Goal: Task Accomplishment & Management: Use online tool/utility

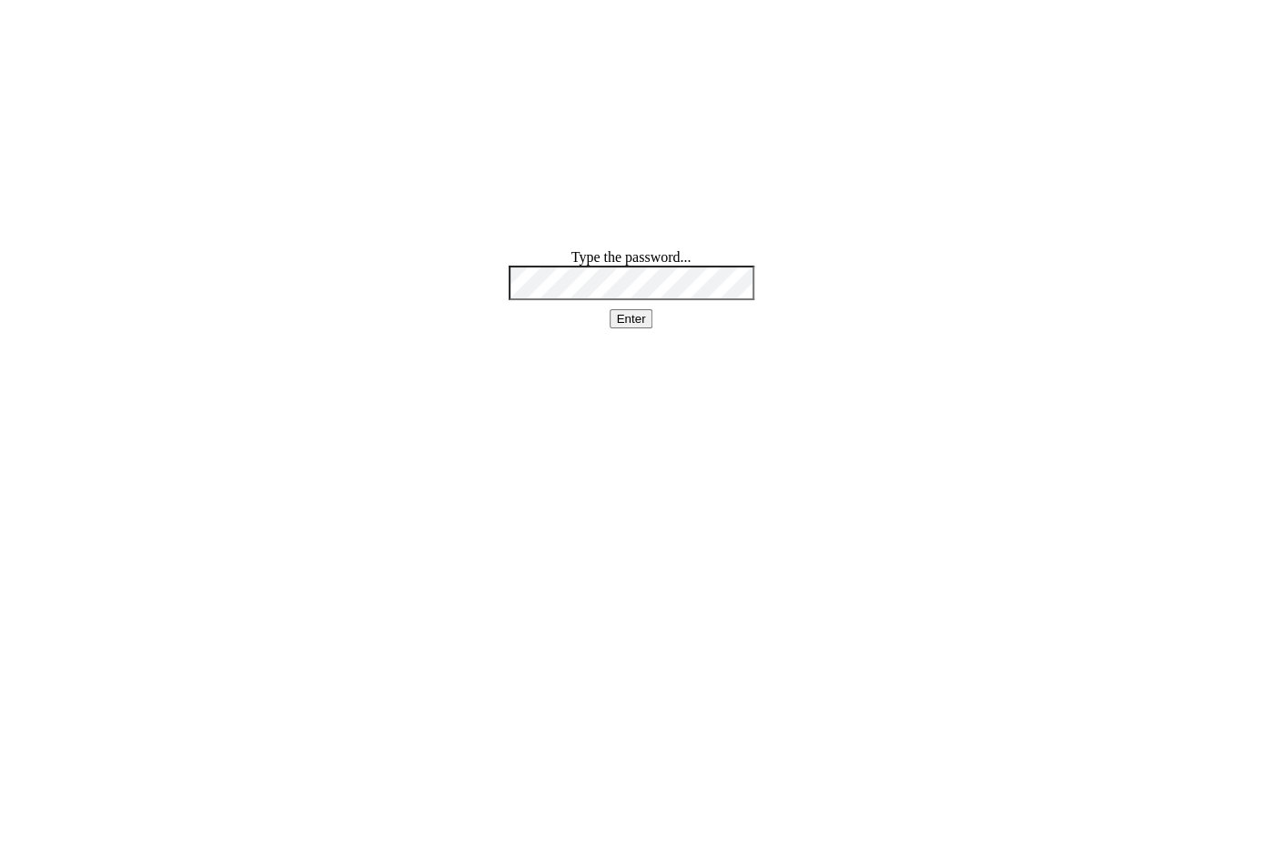
click at [237, 394] on html "Type the password... Enter" at bounding box center [631, 289] width 1262 height 578
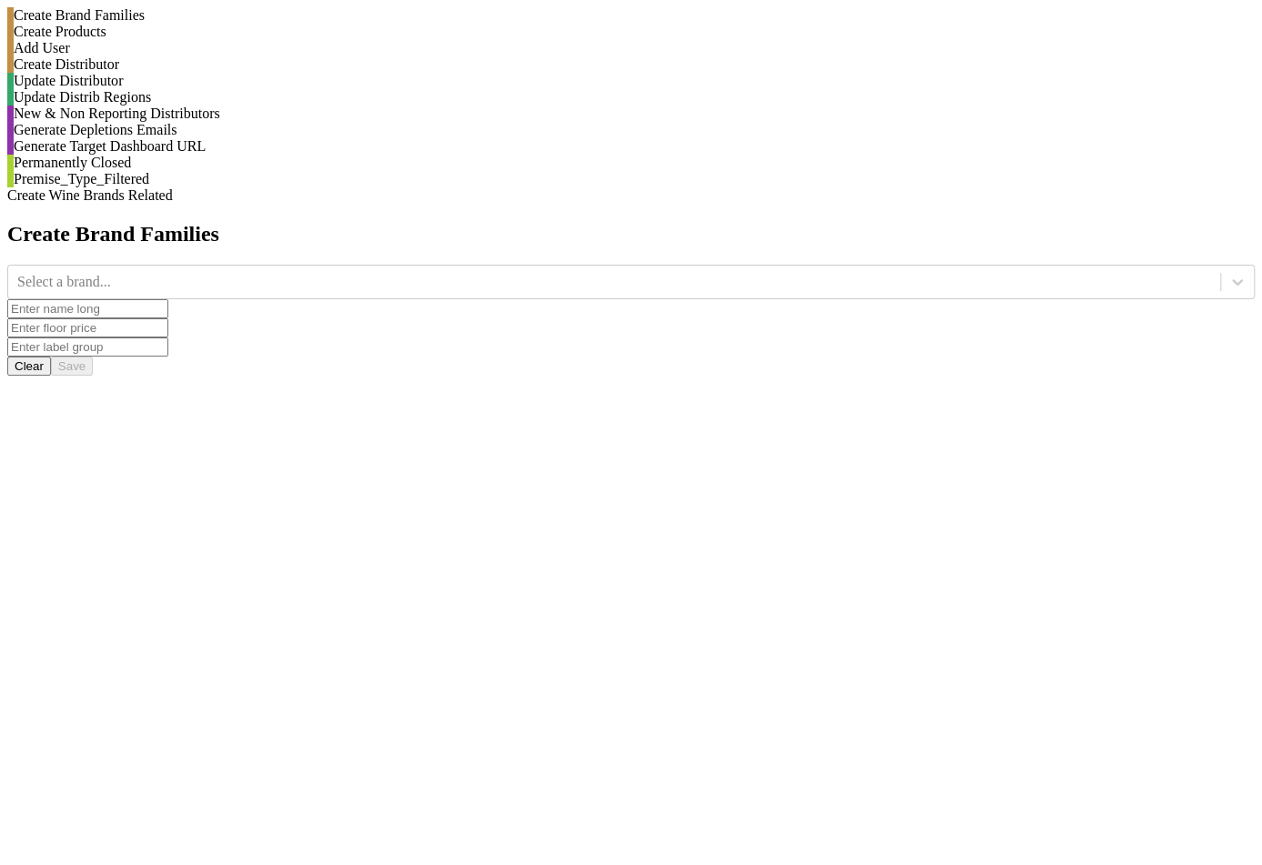
click at [217, 138] on div "Generate Depletions Emails" at bounding box center [630, 130] width 1247 height 16
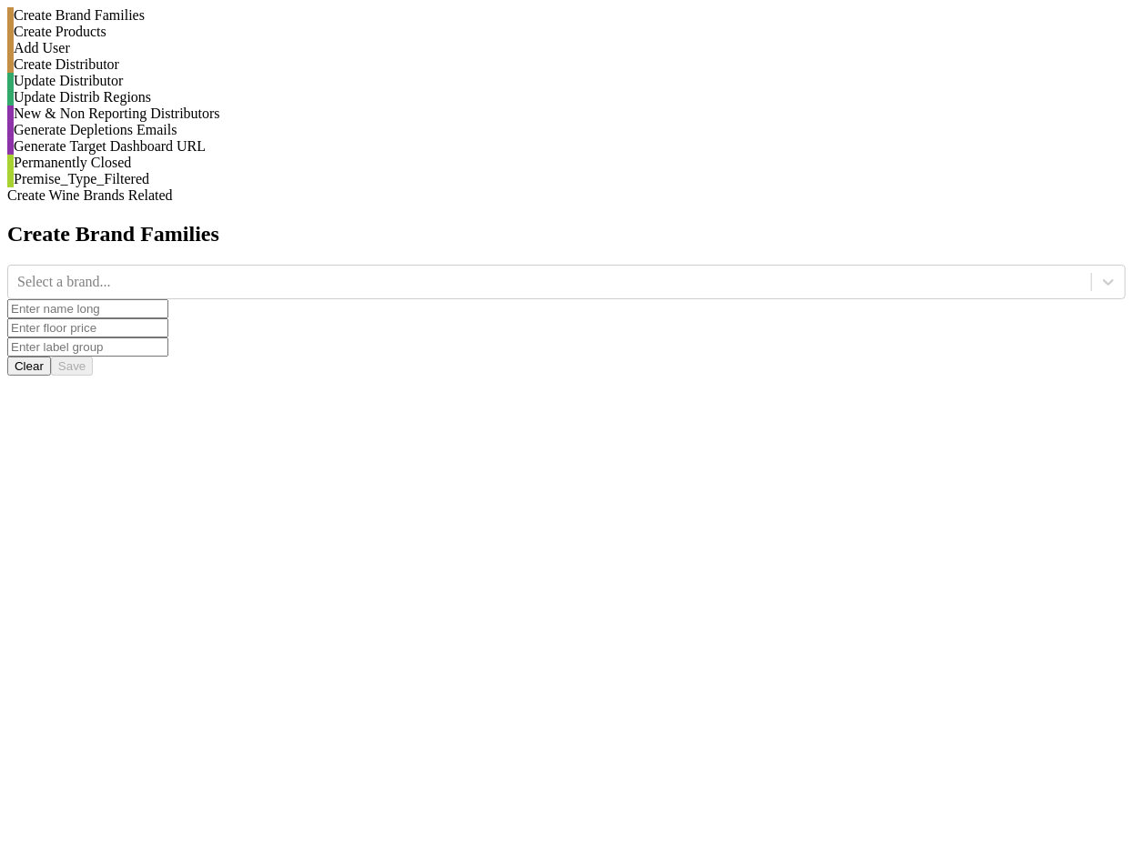
click at [263, 138] on div "Generate Depletions Emails" at bounding box center [570, 130] width 1112 height 16
click at [222, 138] on div "Generate Depletions Emails" at bounding box center [566, 130] width 1118 height 16
click at [268, 138] on div "Generate Depletions Emails" at bounding box center [566, 130] width 1118 height 16
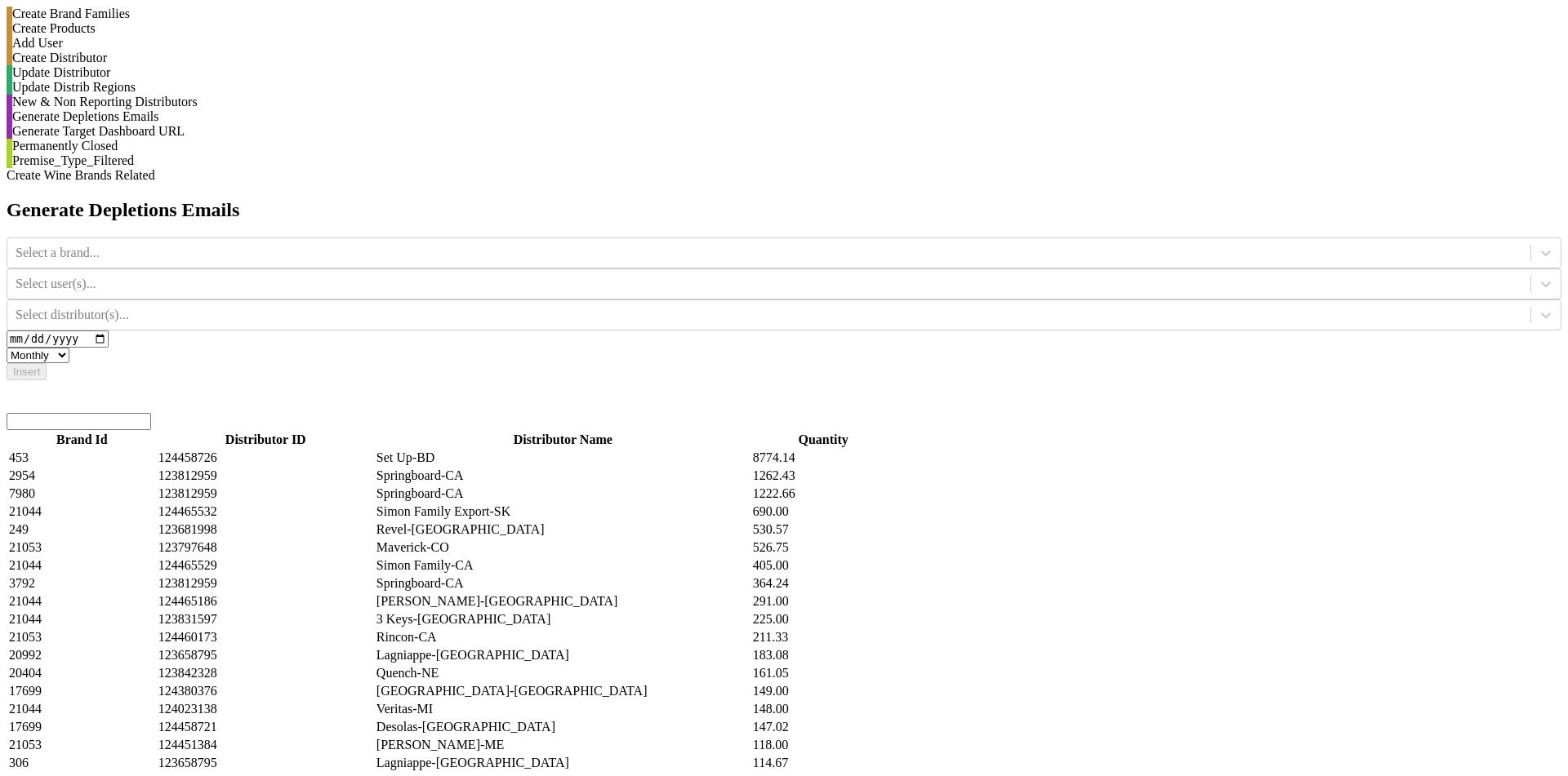
click at [151, 413] on input "search" at bounding box center [78, 421] width 145 height 17
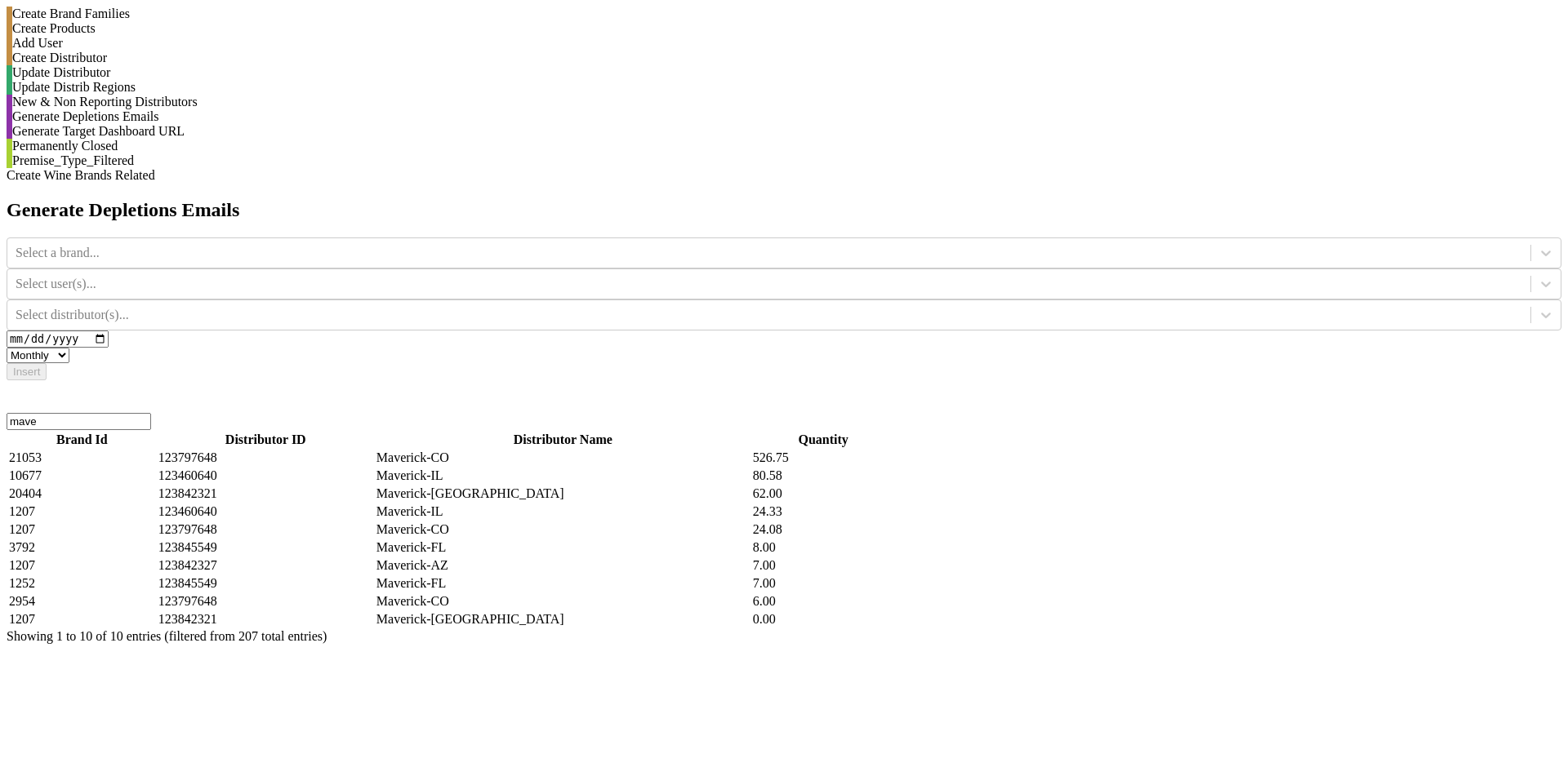
type input "maver"
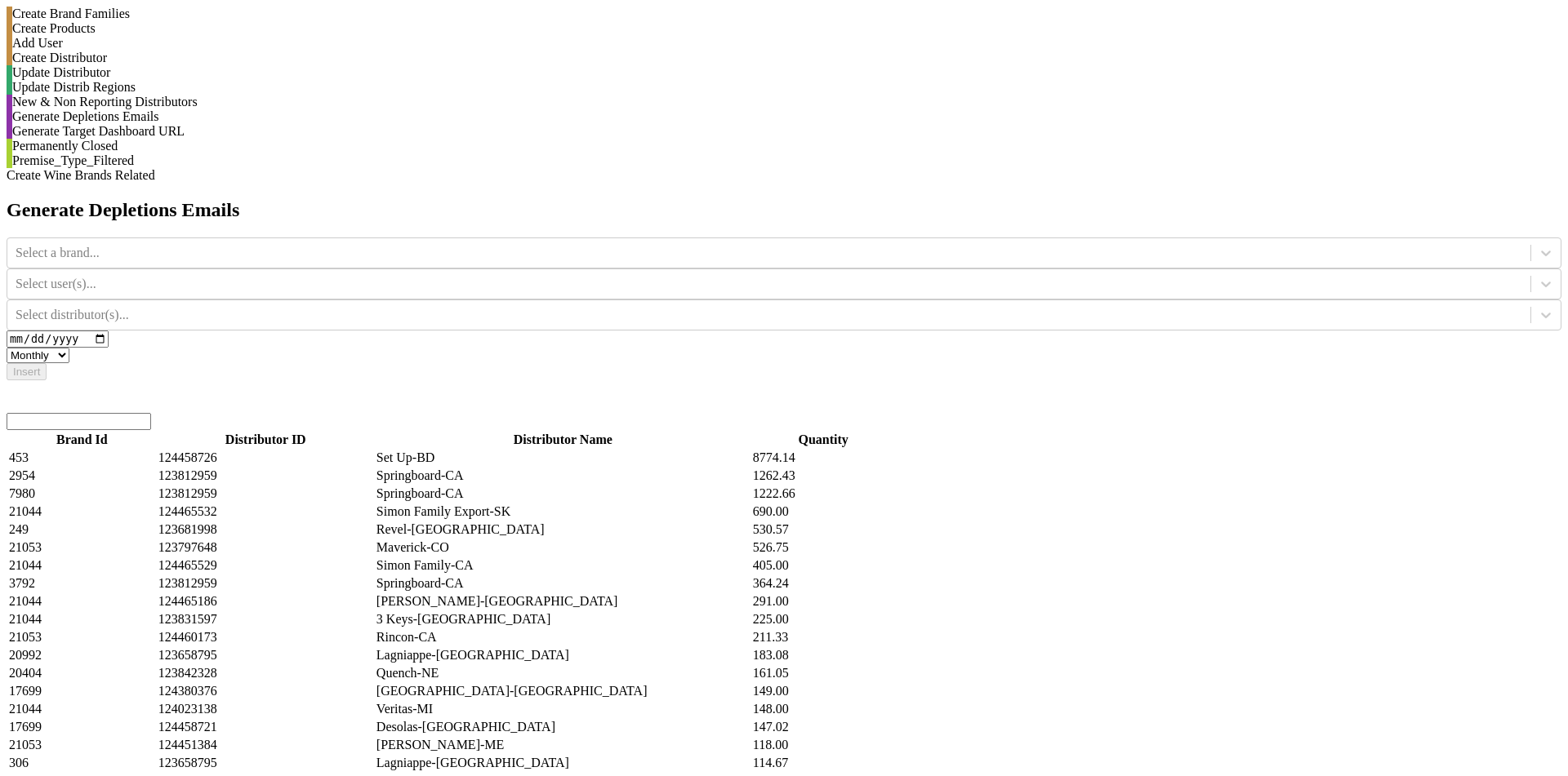
click at [69, 348] on select "Monthly Quarterly" at bounding box center [38, 355] width 63 height 15
select select "quarterly"
click at [69, 348] on select "Monthly Quarterly" at bounding box center [38, 355] width 63 height 15
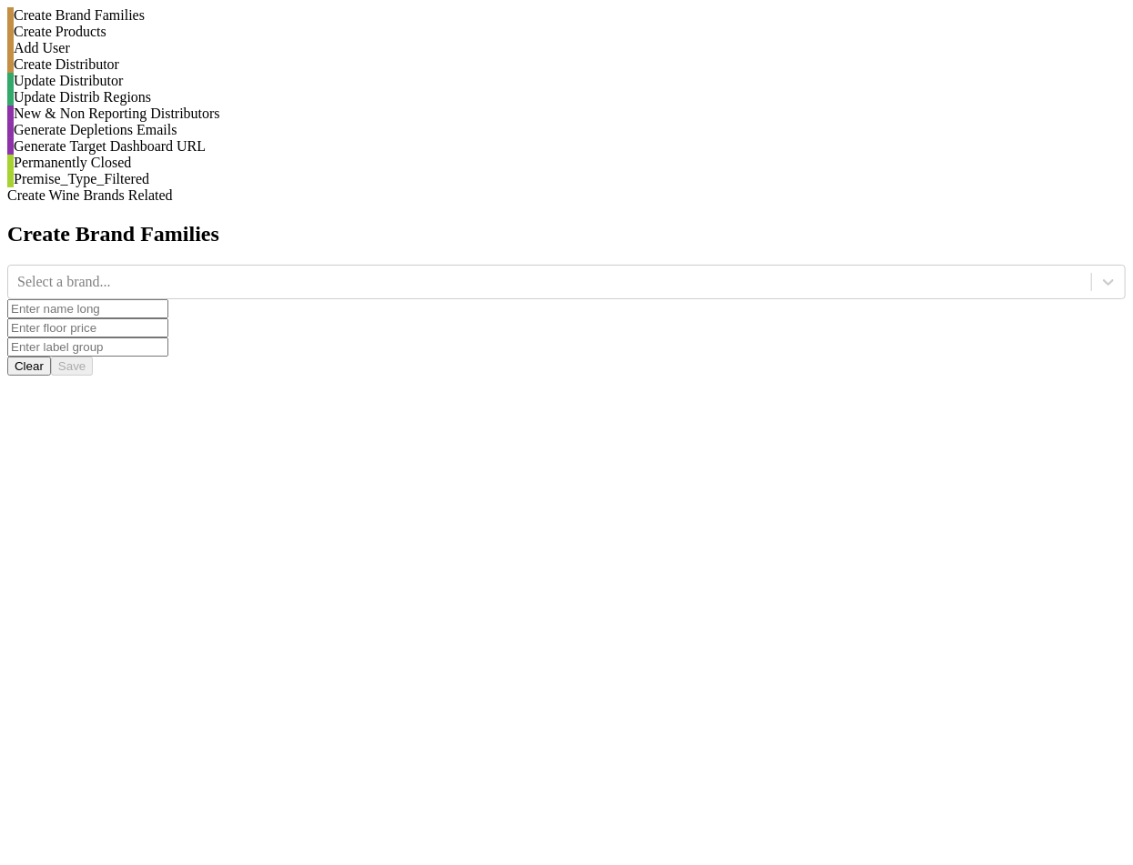
click at [261, 138] on div "Generate Depletions Emails" at bounding box center [566, 130] width 1118 height 16
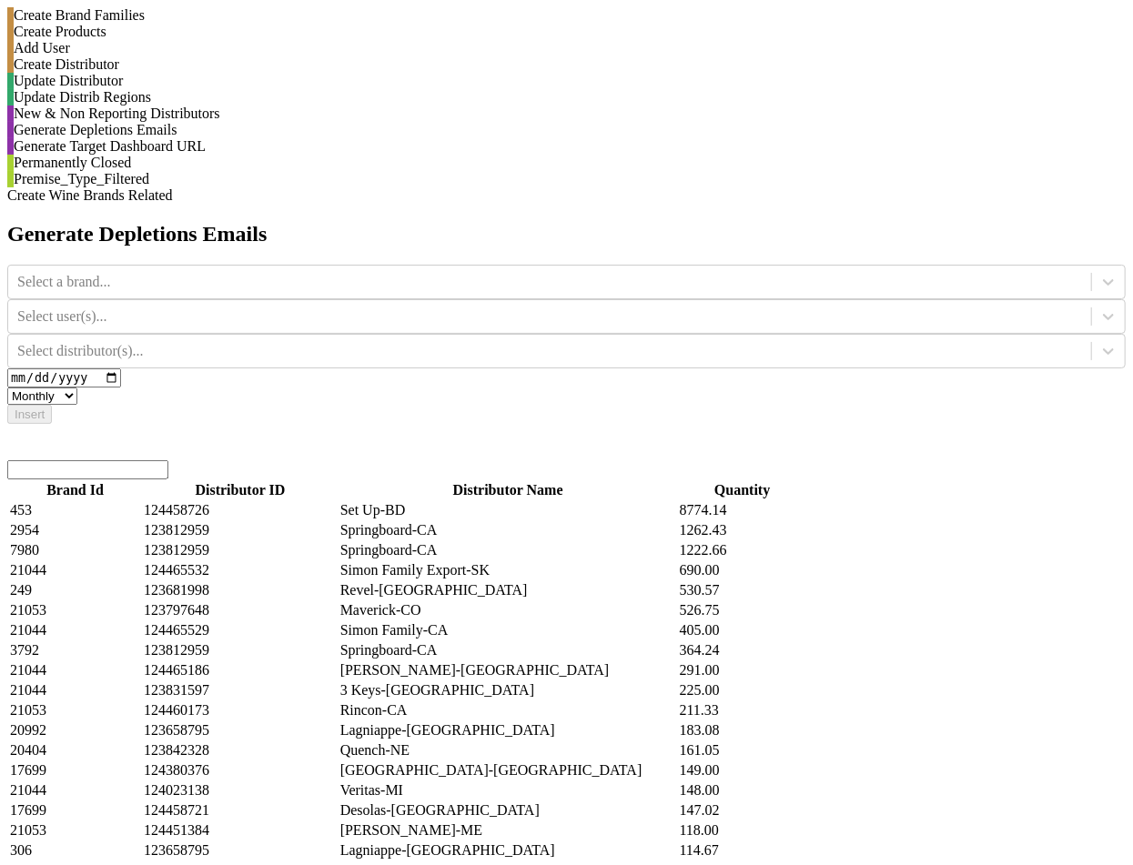
click at [77, 388] on select "Monthly Quarterly" at bounding box center [42, 396] width 70 height 17
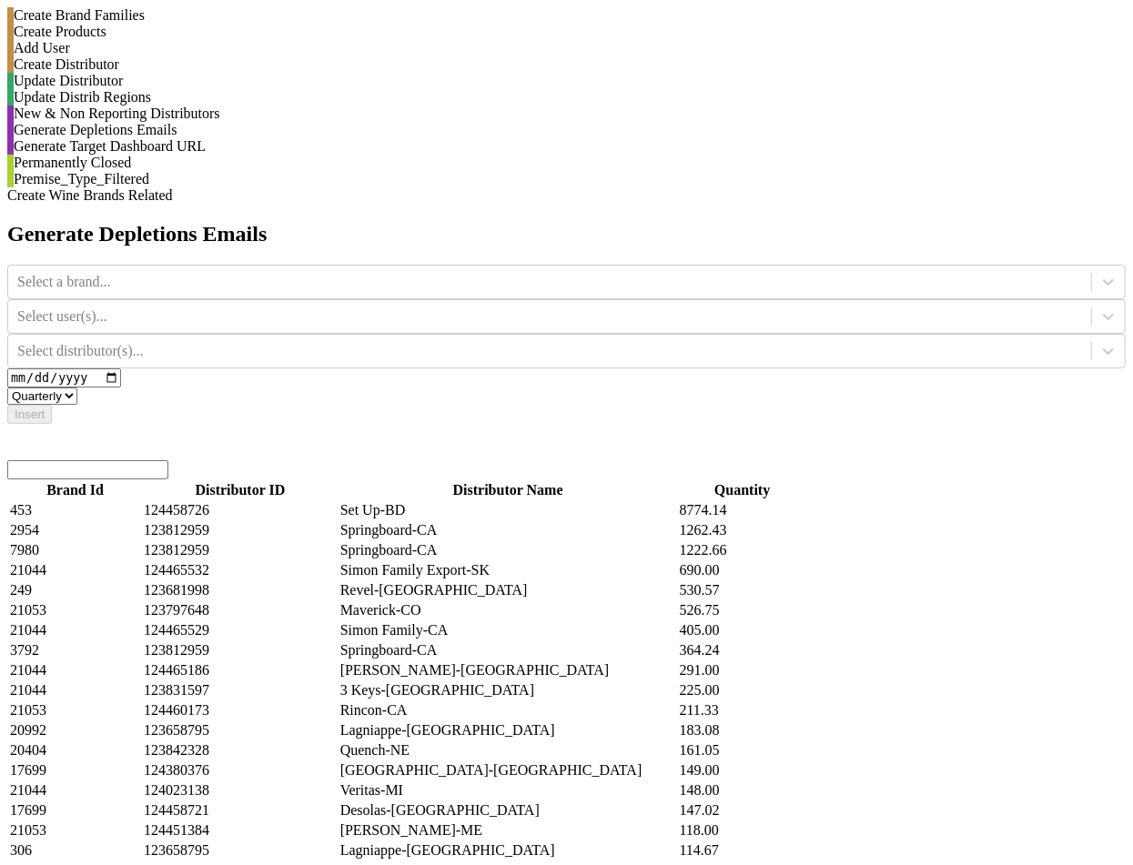
click at [77, 388] on select "Monthly Quarterly" at bounding box center [42, 396] width 70 height 17
select select "monthly"
click at [77, 388] on select "Monthly Quarterly" at bounding box center [42, 396] width 70 height 17
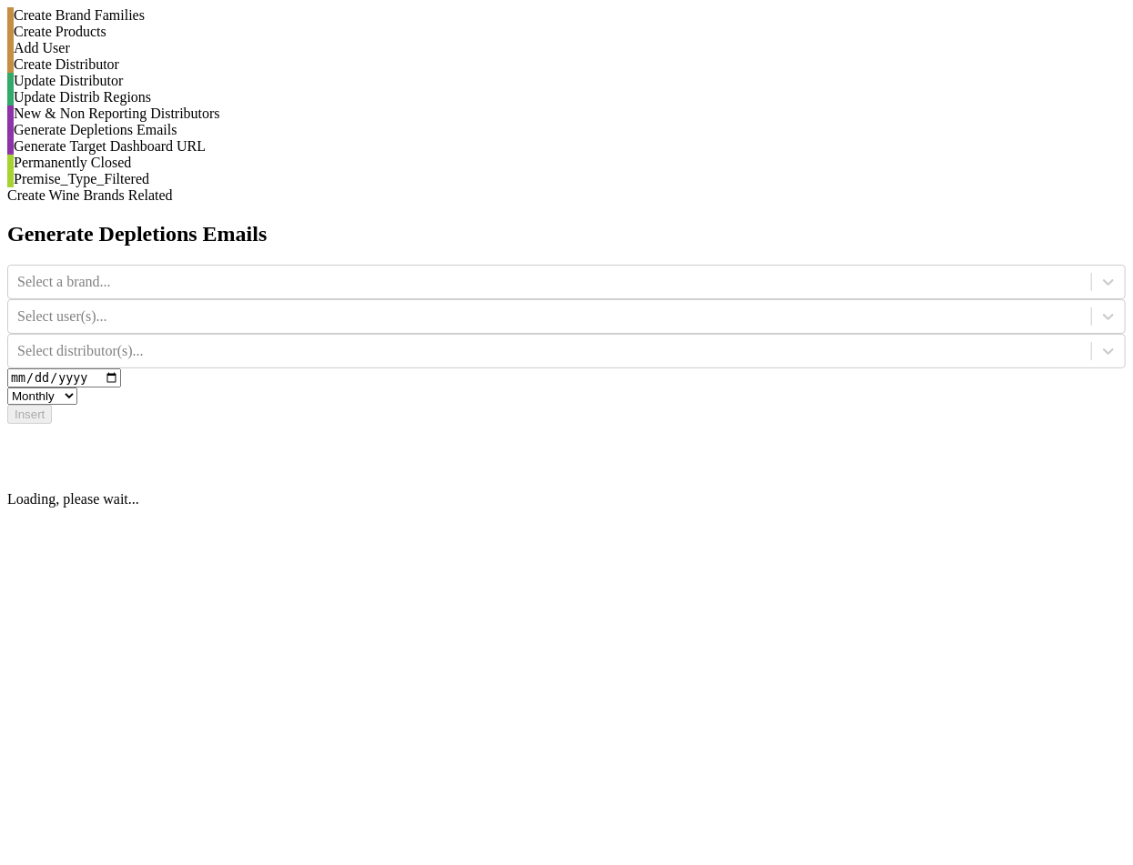
click at [1125, 304] on div "Generate Depletions Emails Select a brand... Select user(s)... Select distribut…" at bounding box center [566, 365] width 1118 height 286
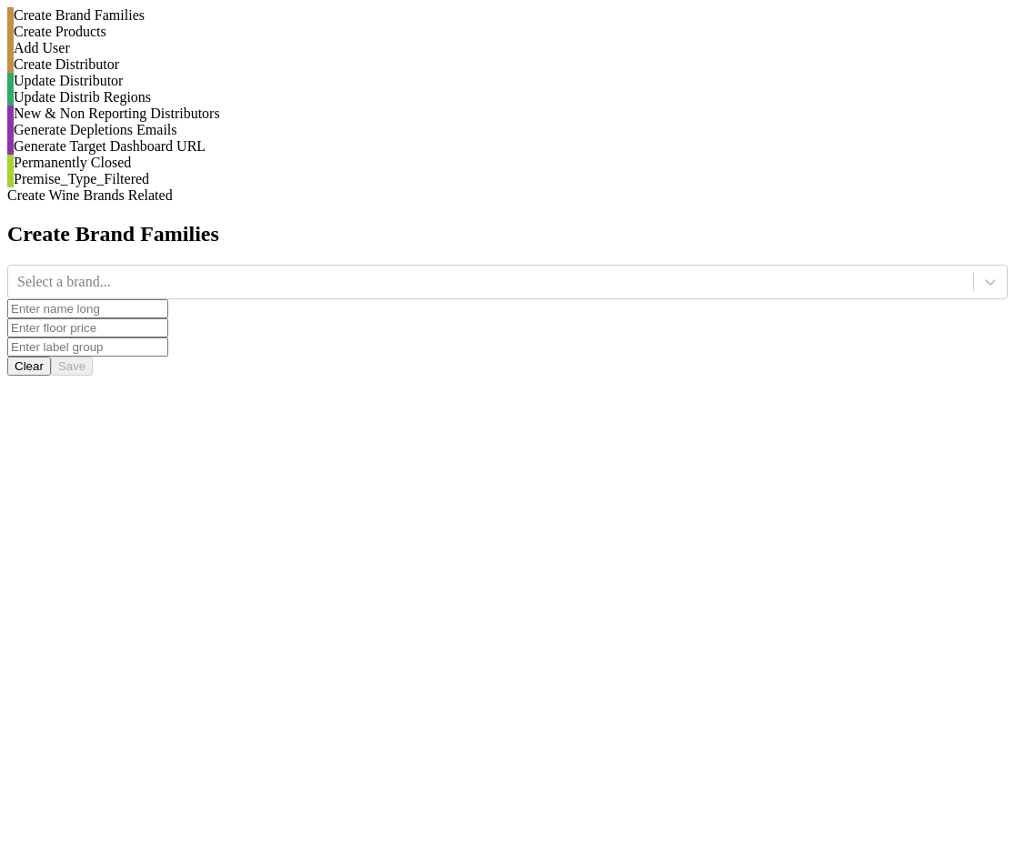
click at [211, 138] on div "Generate Depletions Emails" at bounding box center [511, 130] width 994 height 16
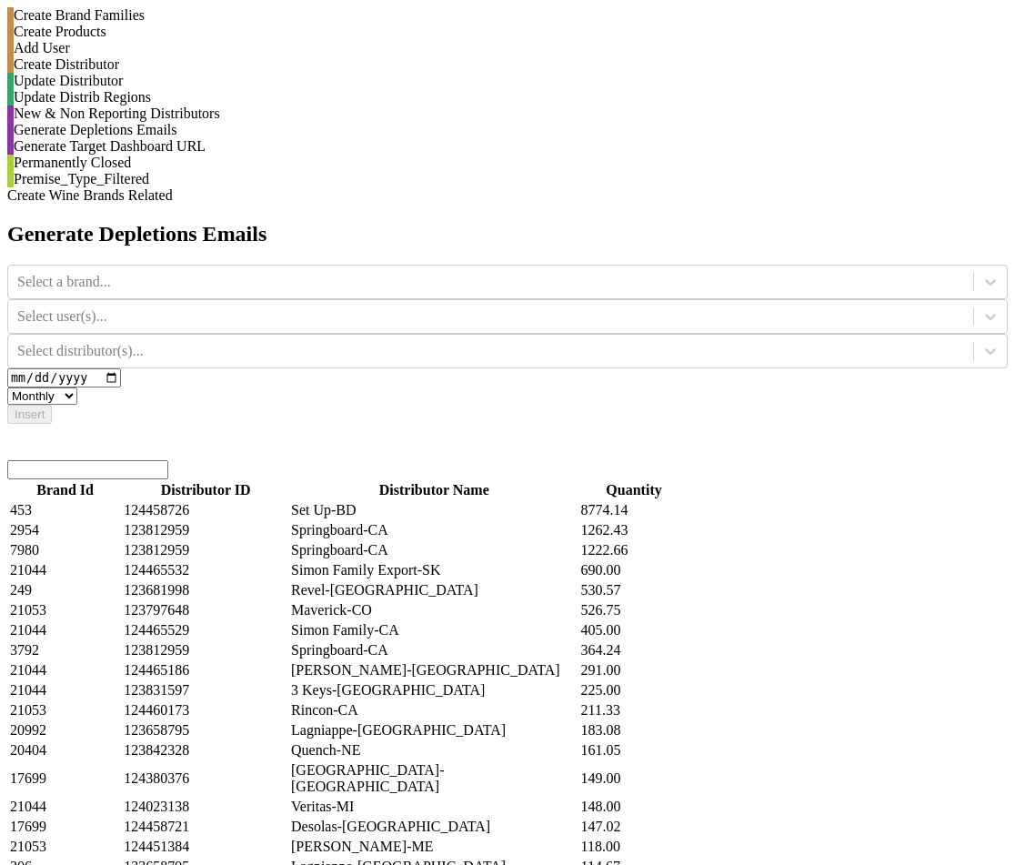
click at [77, 388] on select "Monthly Quarterly" at bounding box center [42, 396] width 70 height 17
select select "quarterly"
click at [77, 388] on select "Monthly Quarterly" at bounding box center [42, 396] width 70 height 17
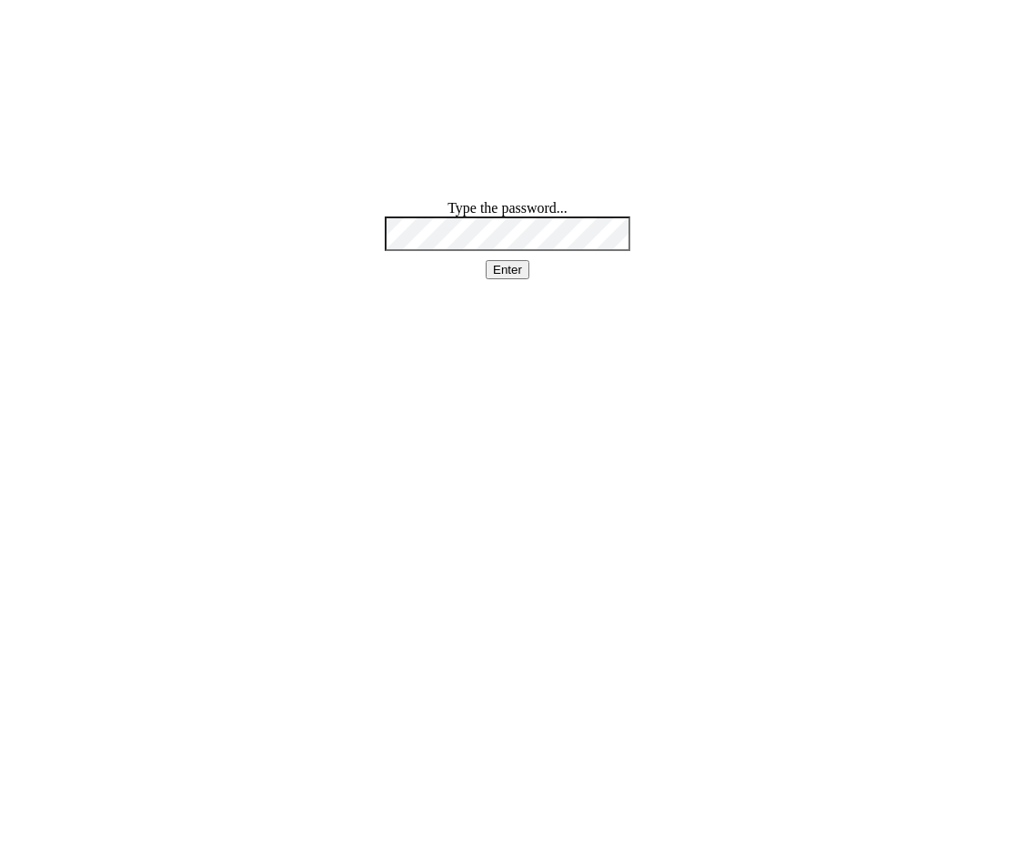
click at [486, 260] on button "Enter" at bounding box center [508, 269] width 44 height 19
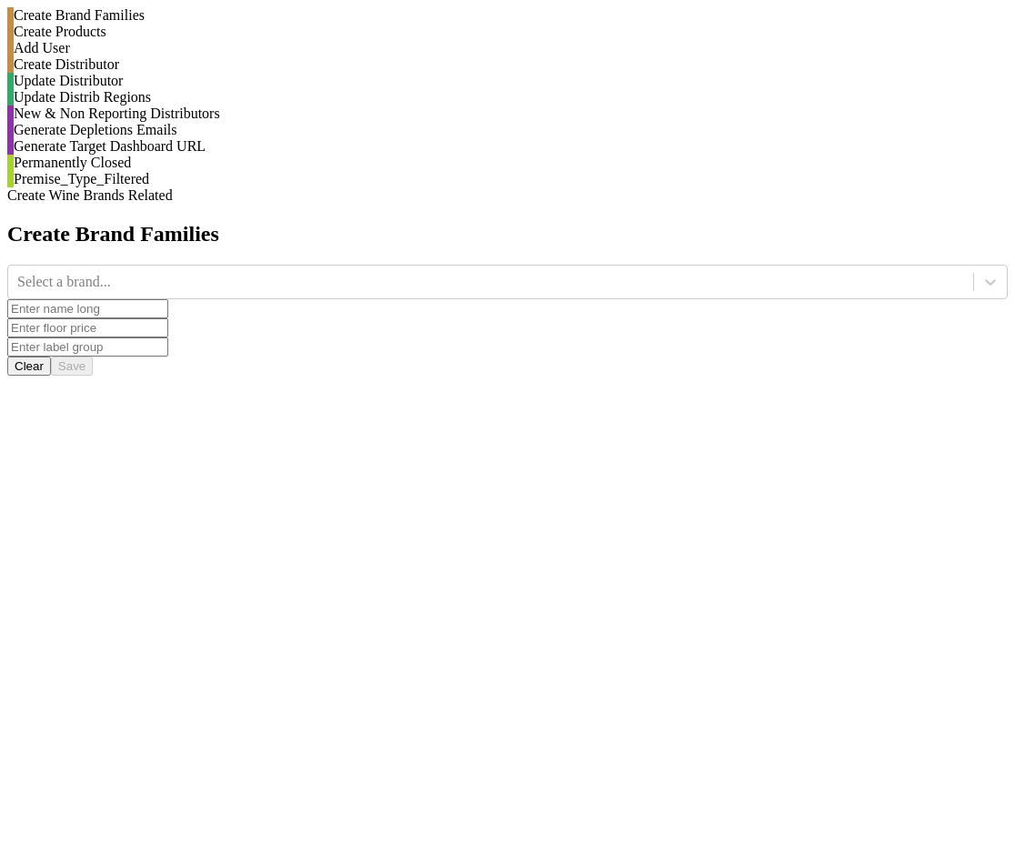
click at [228, 138] on div "Generate Depletions Emails" at bounding box center [507, 130] width 1001 height 16
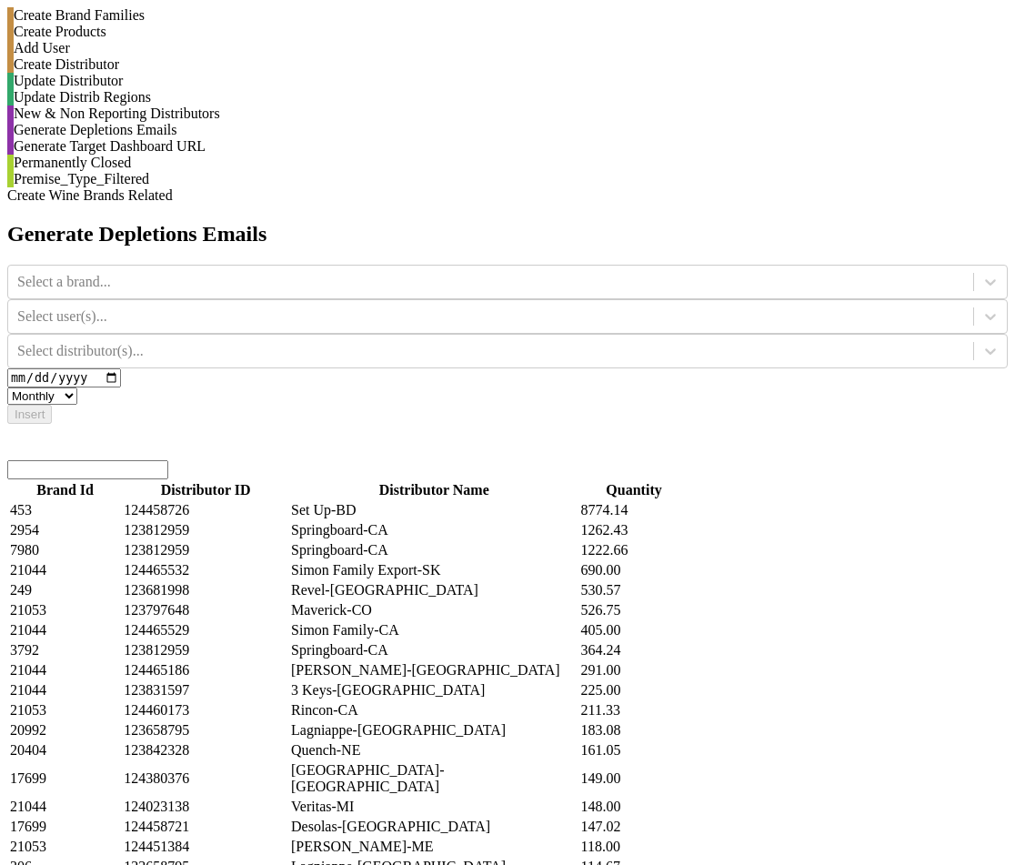
click at [77, 388] on select "Monthly Quarterly" at bounding box center [42, 396] width 70 height 17
select select "monthly"
click at [77, 388] on select "Monthly Quarterly" at bounding box center [42, 396] width 70 height 17
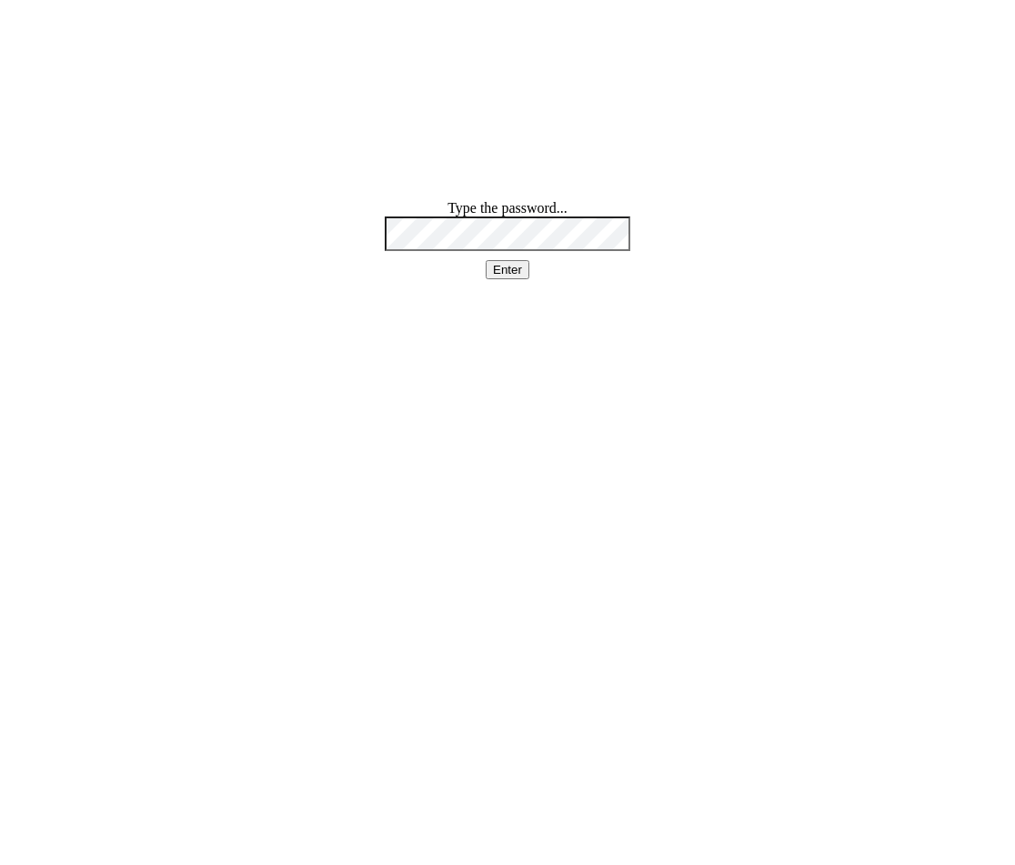
click at [278, 279] on div "Type the password... Enter" at bounding box center [507, 239] width 1001 height 79
click at [523, 279] on button "Enter" at bounding box center [508, 269] width 44 height 19
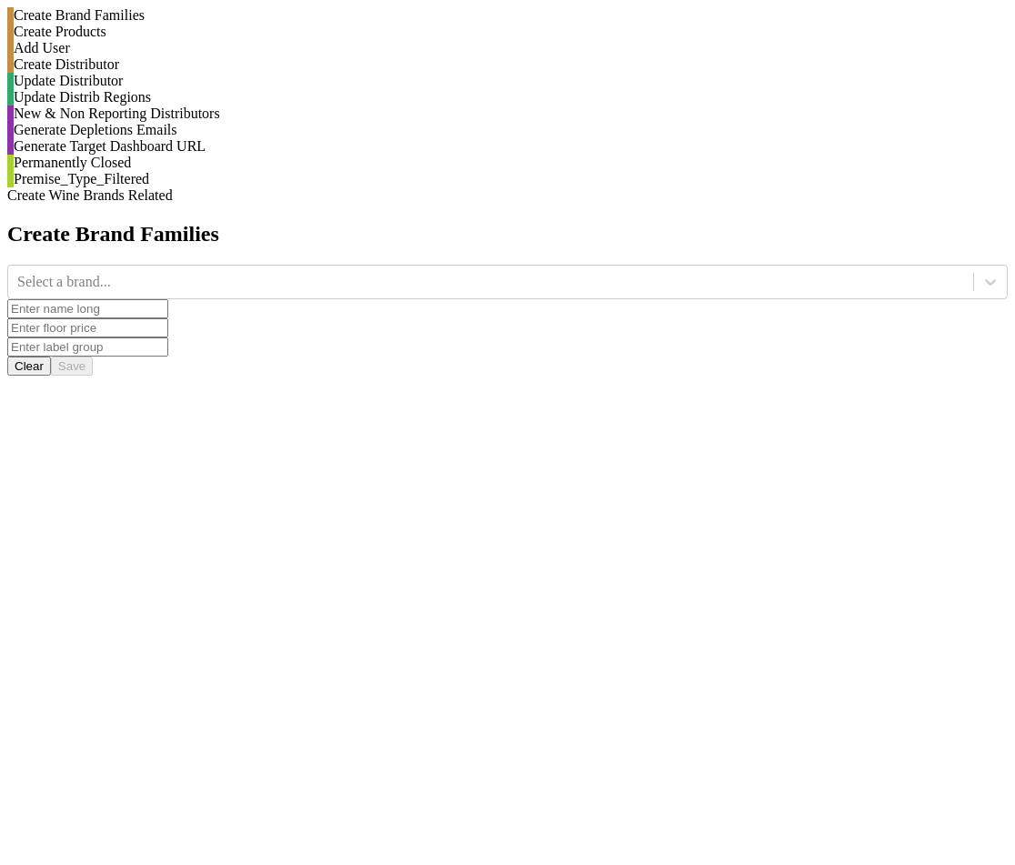
click at [233, 138] on div "Generate Depletions Emails" at bounding box center [511, 130] width 994 height 16
click at [252, 138] on div "Generate Depletions Emails" at bounding box center [507, 130] width 1001 height 16
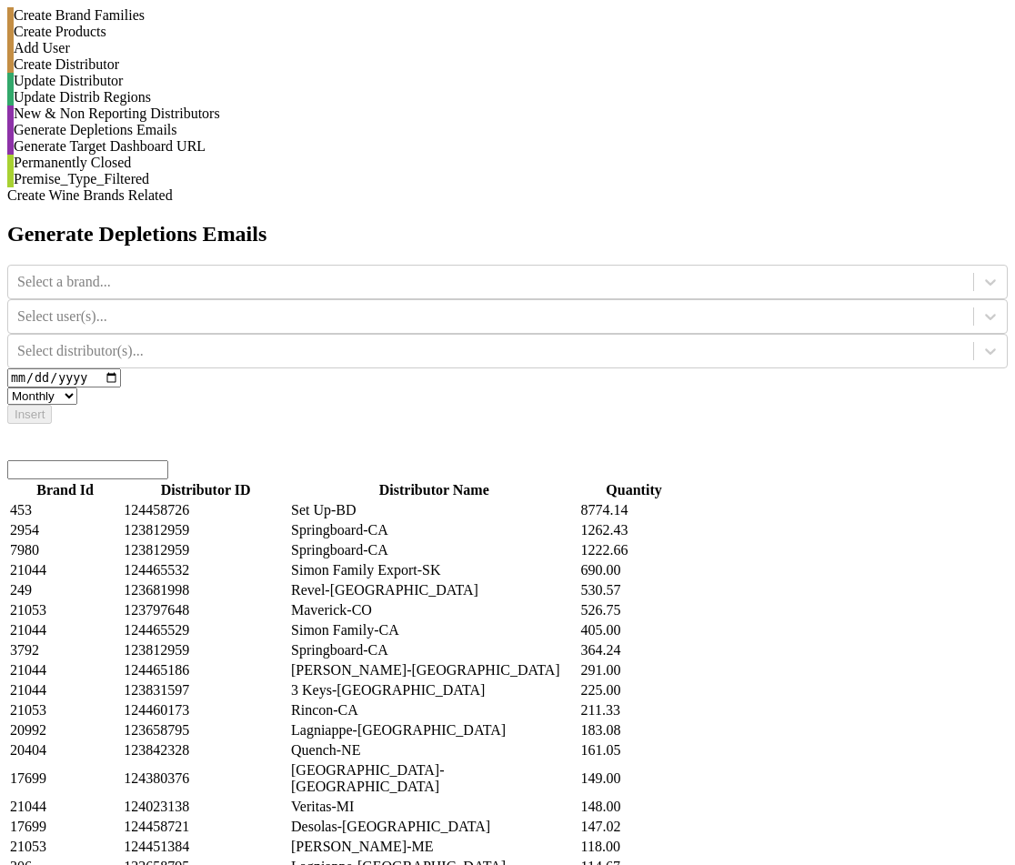
click at [77, 388] on select "Monthly Quarterly" at bounding box center [42, 396] width 70 height 17
select select "quarterly"
click at [77, 388] on select "Monthly Quarterly" at bounding box center [42, 396] width 70 height 17
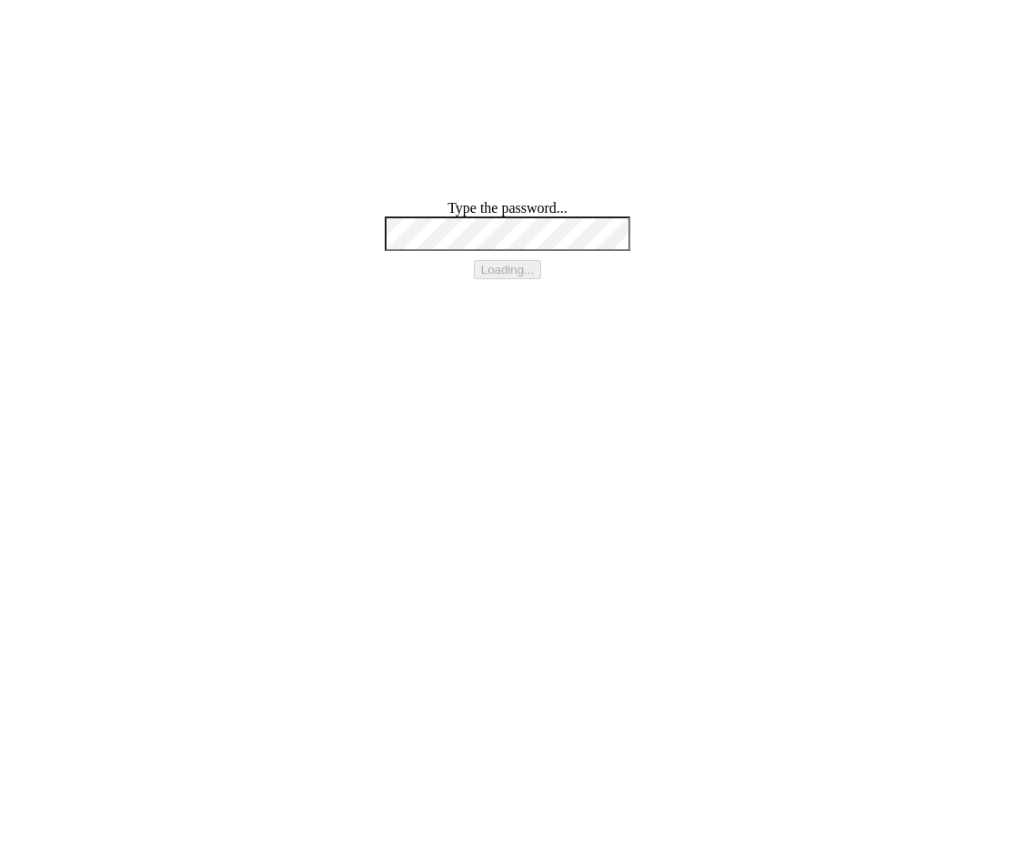
click at [668, 137] on html "Type the password... Loading..." at bounding box center [507, 239] width 1015 height 479
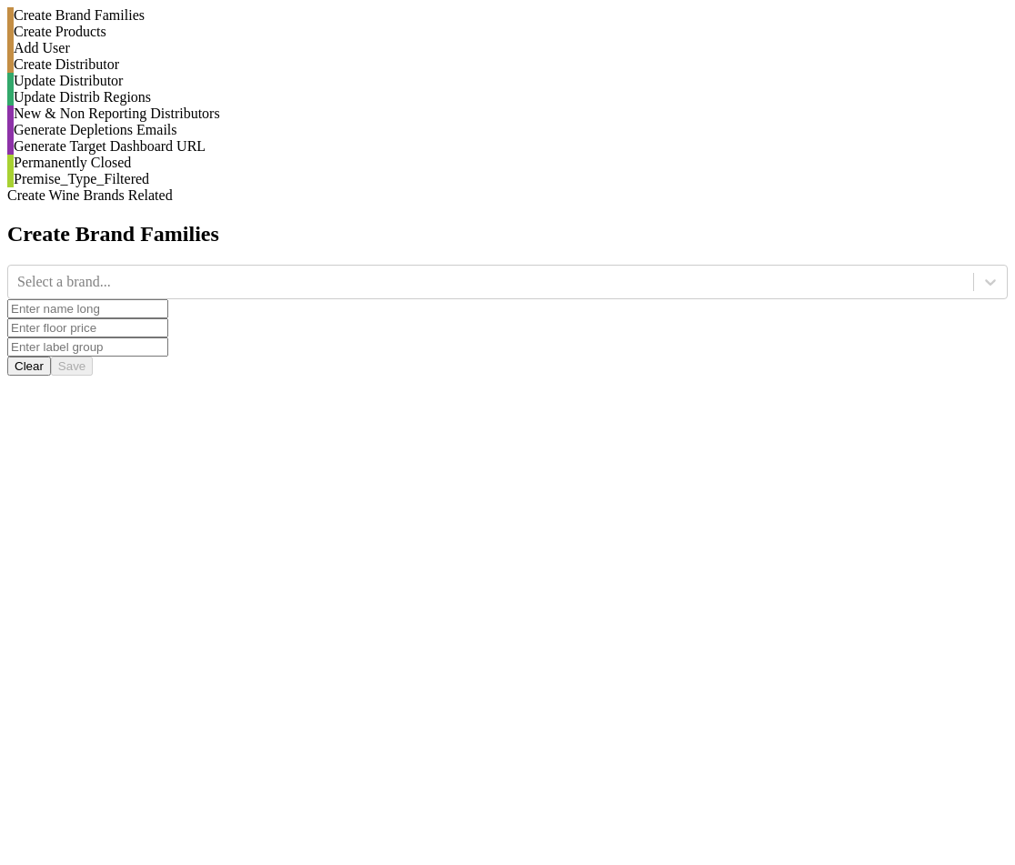
click at [231, 138] on div "Generate Depletions Emails" at bounding box center [507, 130] width 1001 height 16
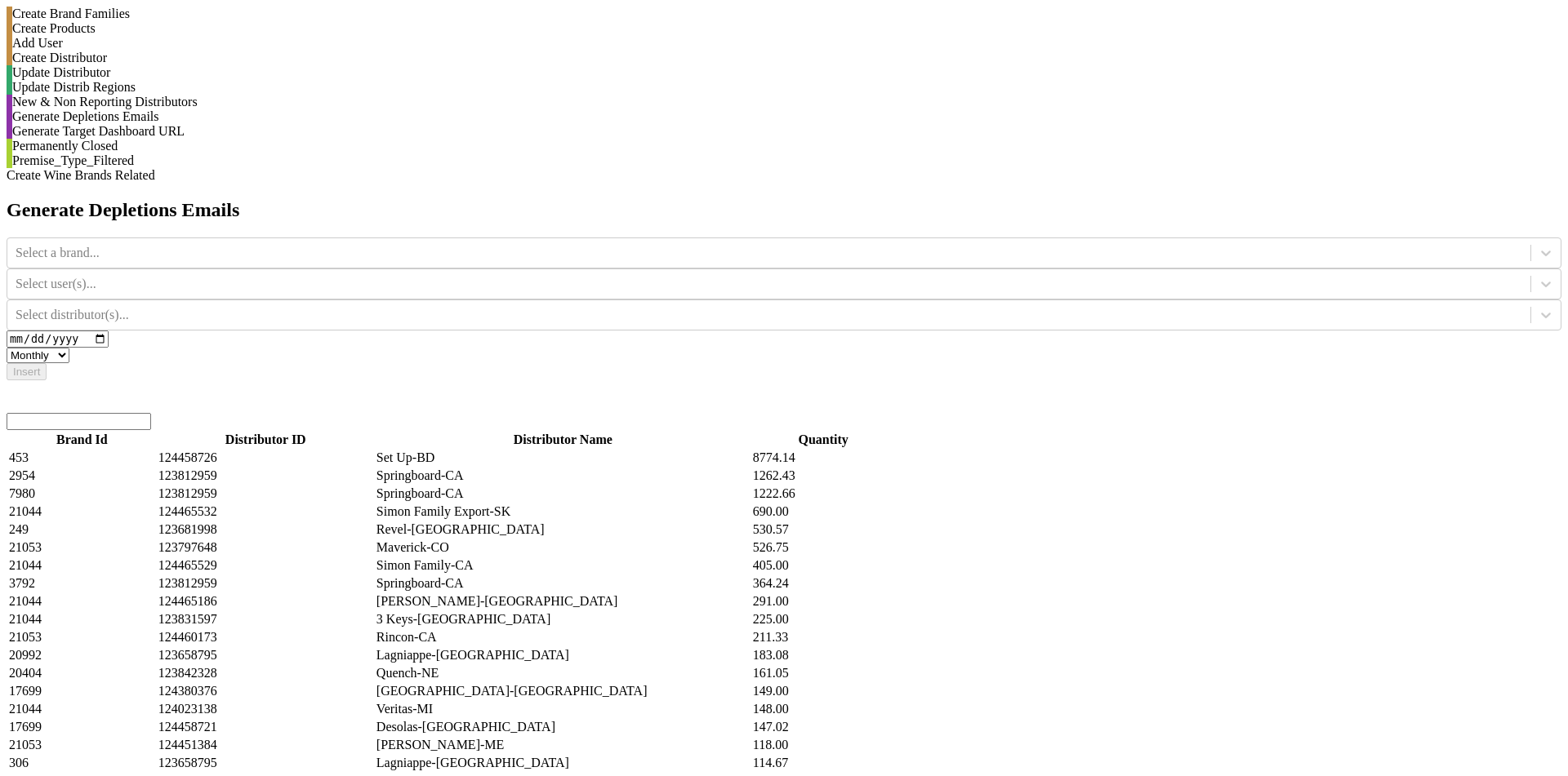
click at [69, 348] on select "Monthly Quarterly" at bounding box center [38, 355] width 63 height 15
select select "quarterly"
click at [69, 348] on select "Monthly Quarterly" at bounding box center [38, 355] width 63 height 15
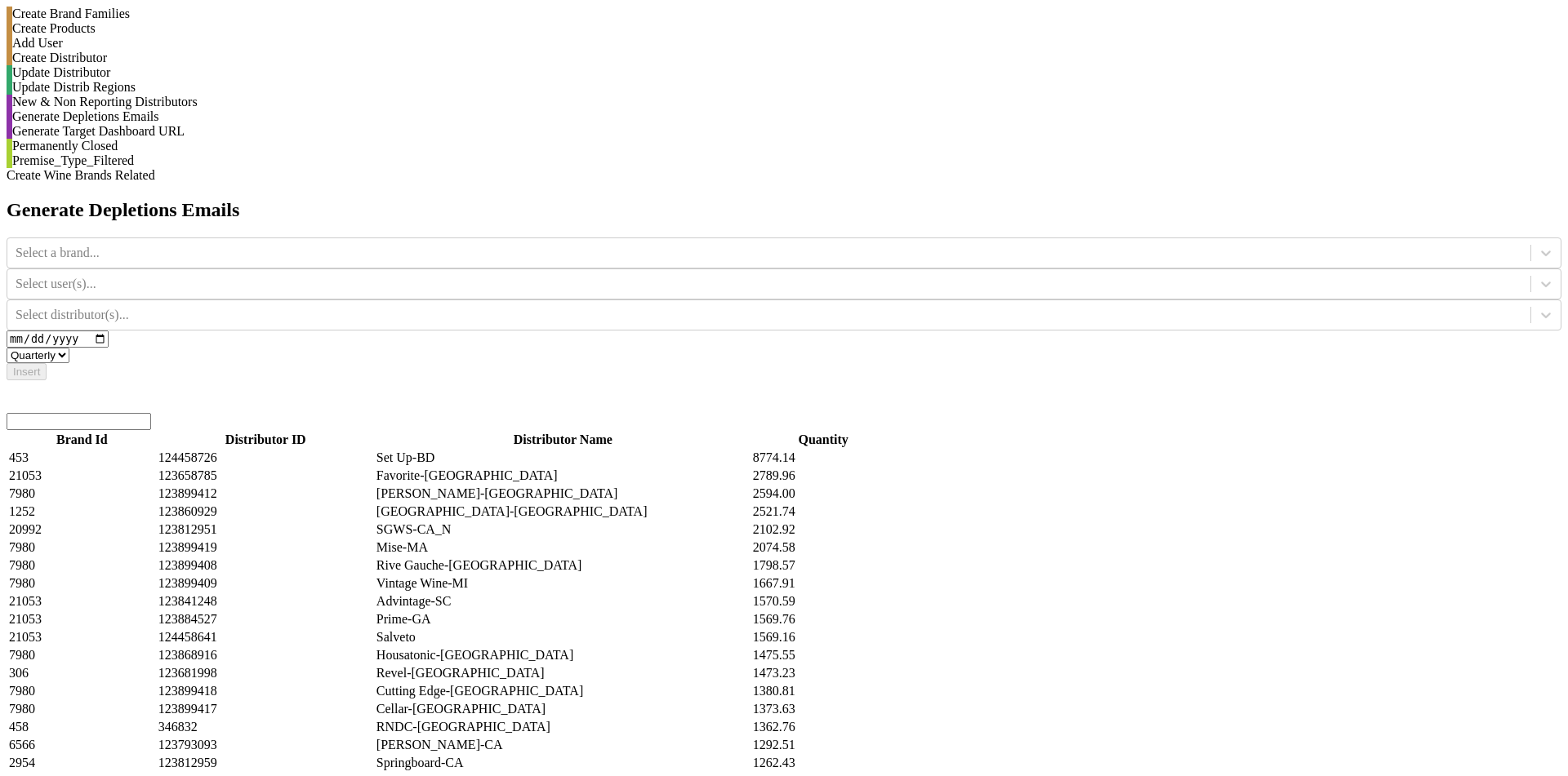
scroll to position [15084, 0]
click at [628, 413] on div at bounding box center [784, 421] width 1555 height 17
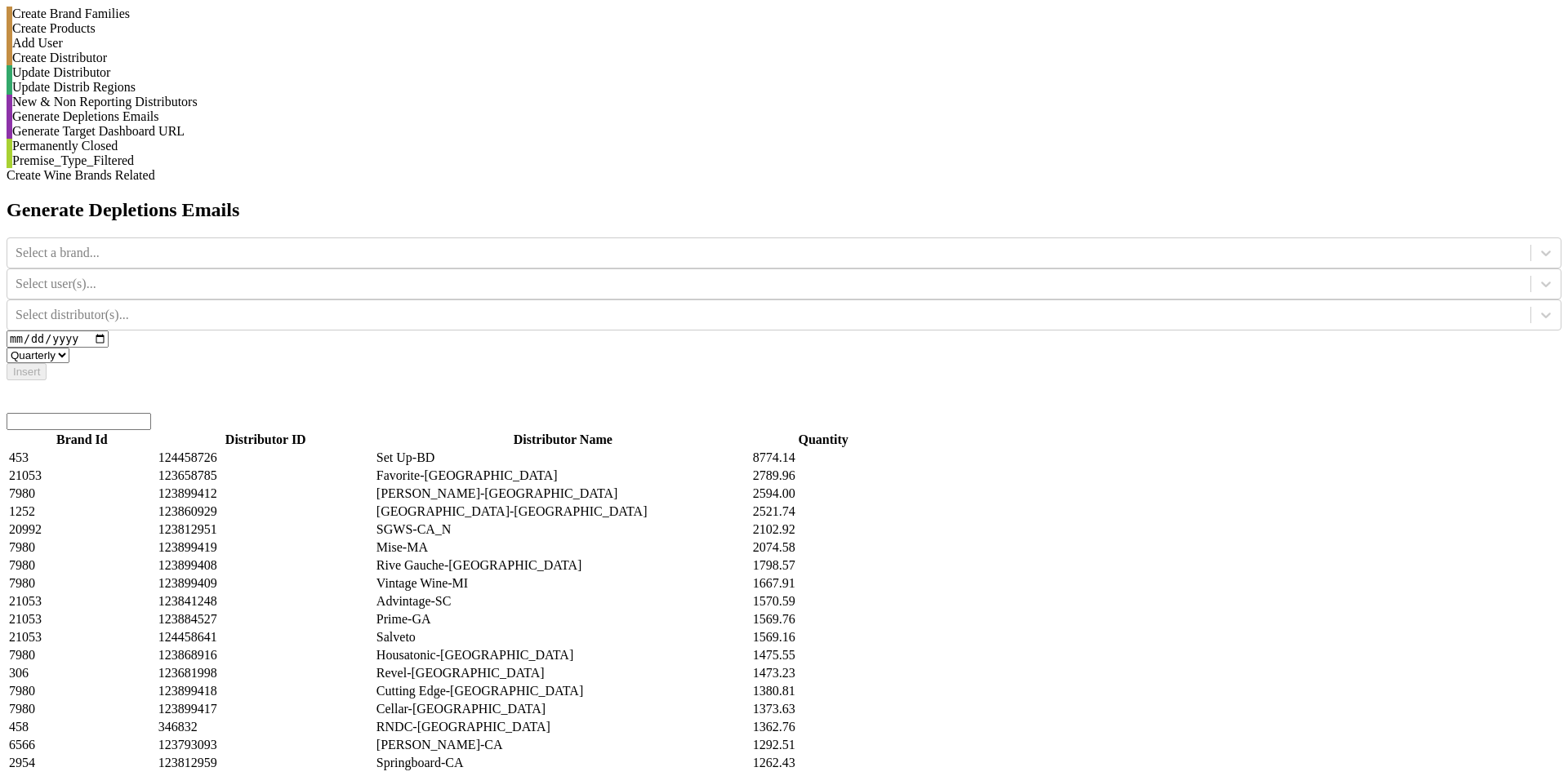
click at [151, 413] on input "search" at bounding box center [78, 421] width 145 height 17
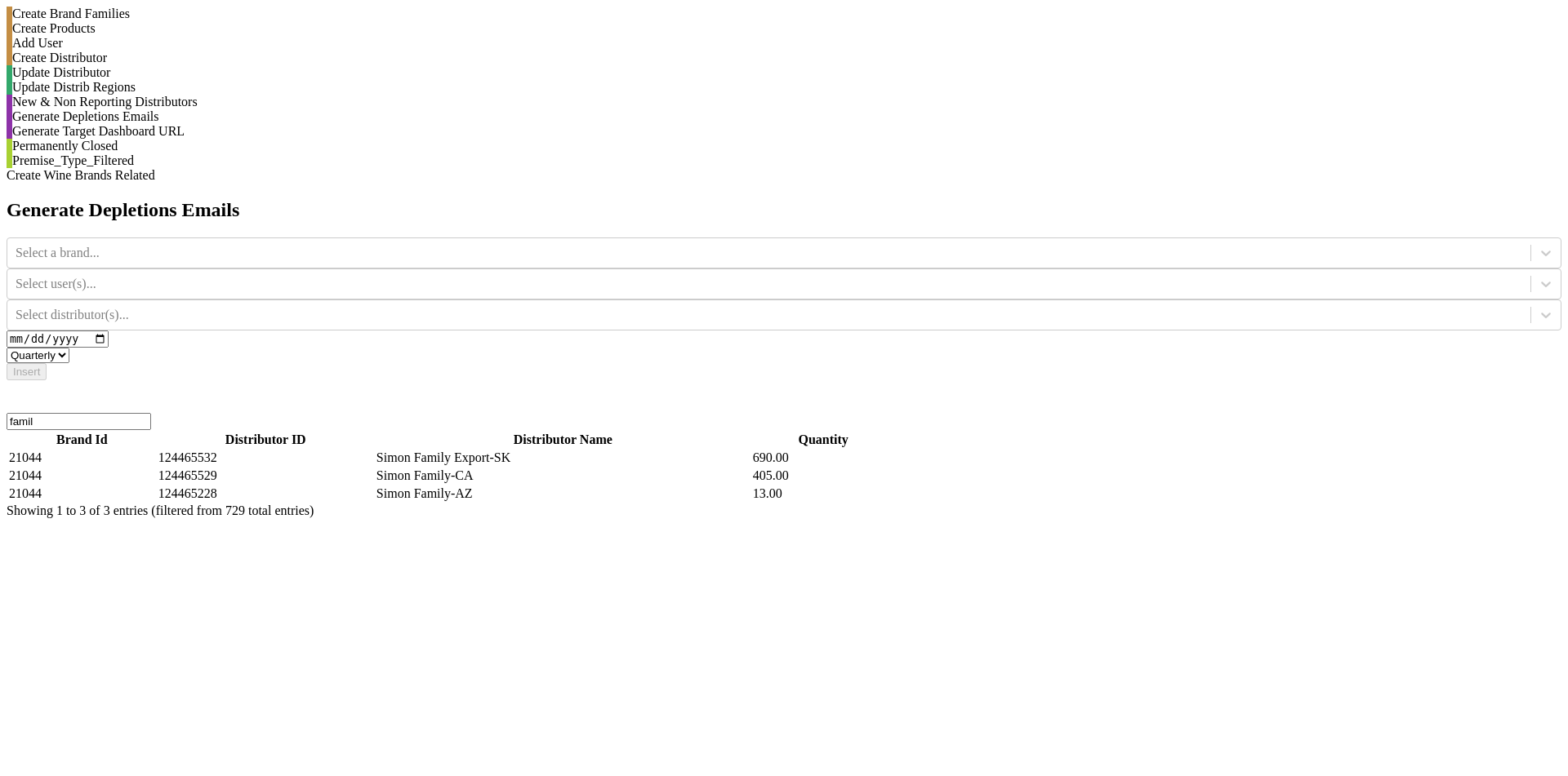
type input "famil"
